Goal: Check status: Check status

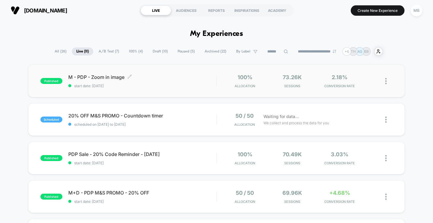
click at [190, 86] on span "start date: 25/09/2025" at bounding box center [142, 86] width 148 height 4
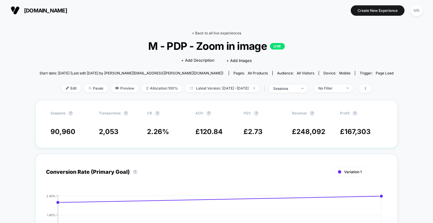
click at [225, 33] on link "< Back to all live experiences" at bounding box center [216, 33] width 49 height 4
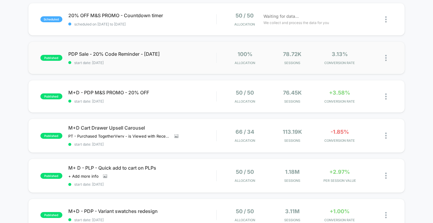
scroll to position [118, 0]
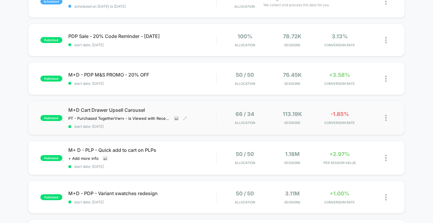
click at [195, 127] on span "start date: 17/09/2025" at bounding box center [142, 126] width 148 height 4
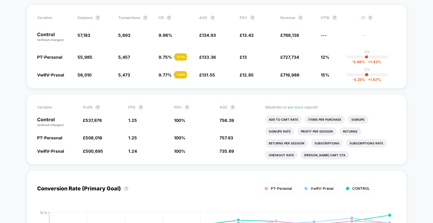
scroll to position [148, 0]
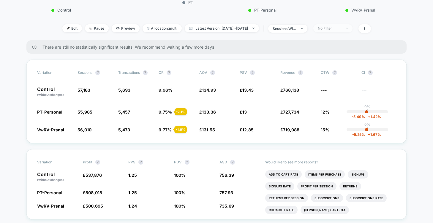
click at [341, 29] on div "No Filter" at bounding box center [330, 28] width 24 height 4
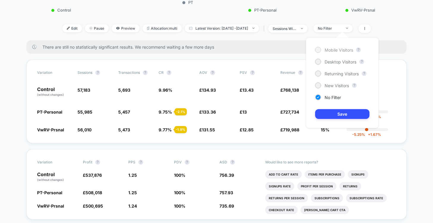
click at [341, 52] on span "Mobile Visitors" at bounding box center [339, 50] width 29 height 5
click at [332, 115] on button "Save" at bounding box center [342, 114] width 54 height 10
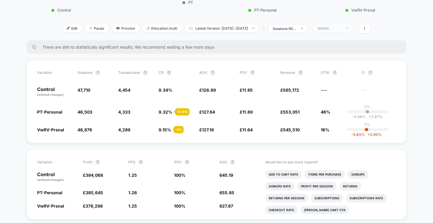
click at [341, 27] on div "Mobile" at bounding box center [330, 28] width 24 height 4
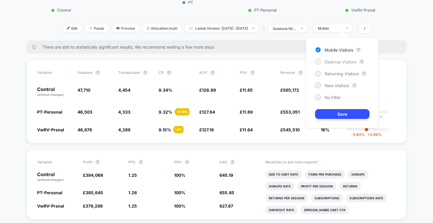
click at [337, 62] on span "Desktop Visitors" at bounding box center [341, 61] width 32 height 5
click at [334, 112] on button "Save" at bounding box center [342, 114] width 54 height 10
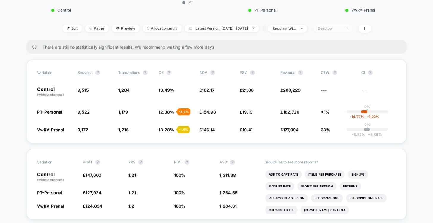
click at [341, 27] on div "Desktop" at bounding box center [330, 28] width 24 height 4
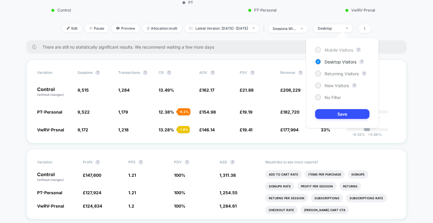
click at [341, 51] on span "Mobile Visitors" at bounding box center [339, 50] width 29 height 5
click at [320, 116] on button "Save" at bounding box center [342, 114] width 54 height 10
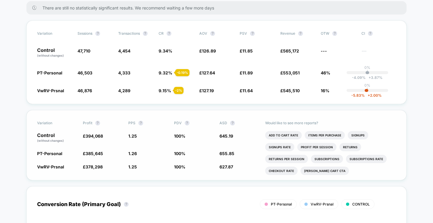
scroll to position [186, 0]
